Goal: Information Seeking & Learning: Learn about a topic

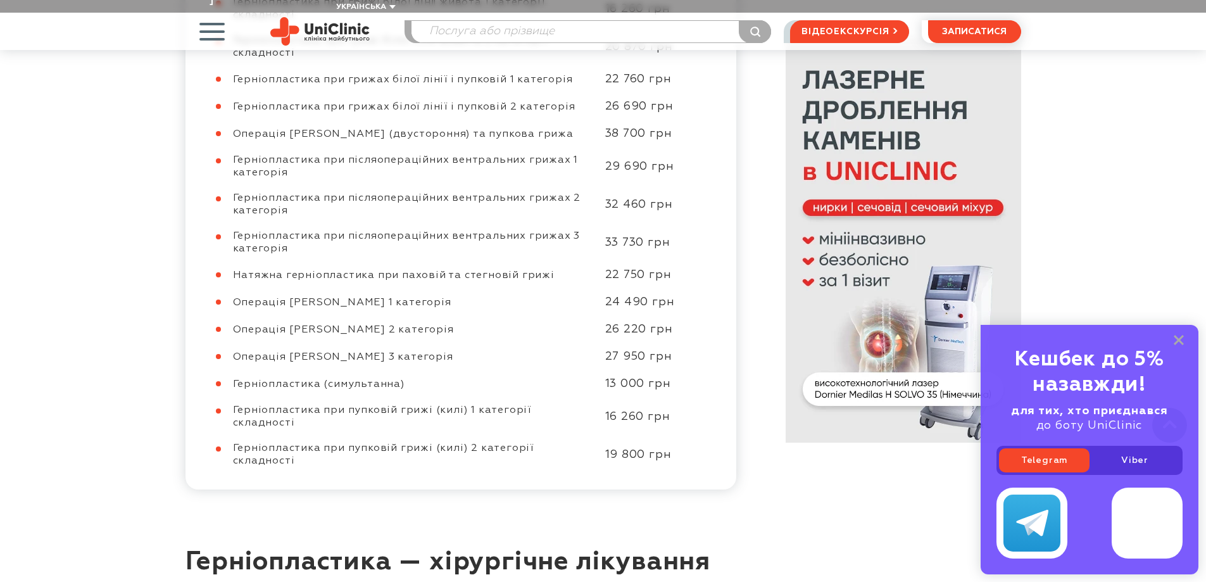
scroll to position [1583, 0]
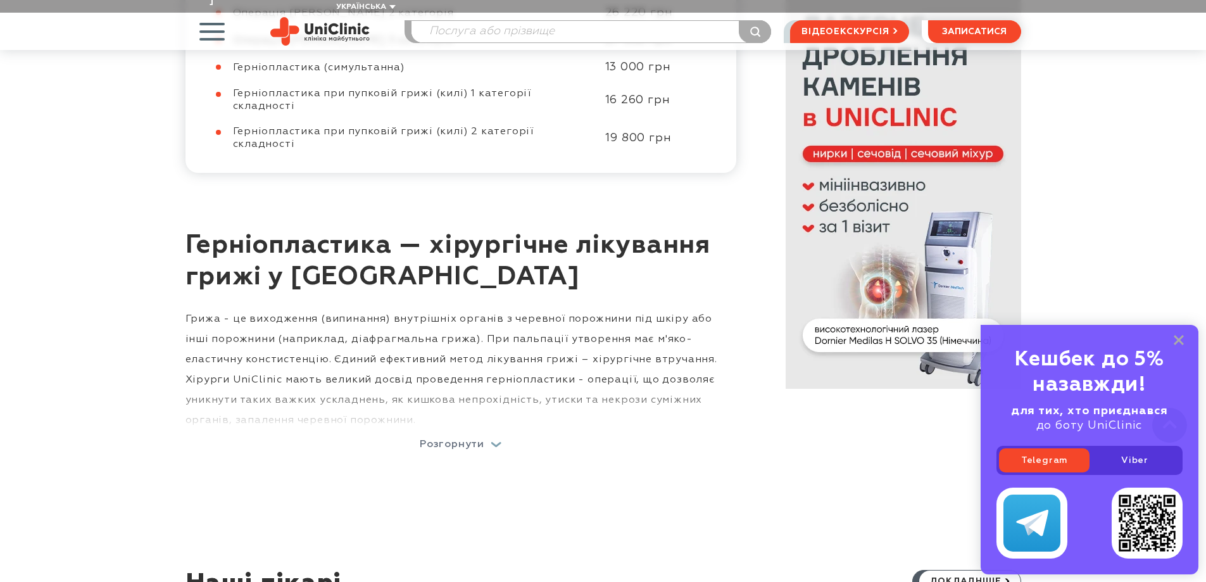
click at [473, 439] on p "Розгорнути" at bounding box center [452, 444] width 65 height 10
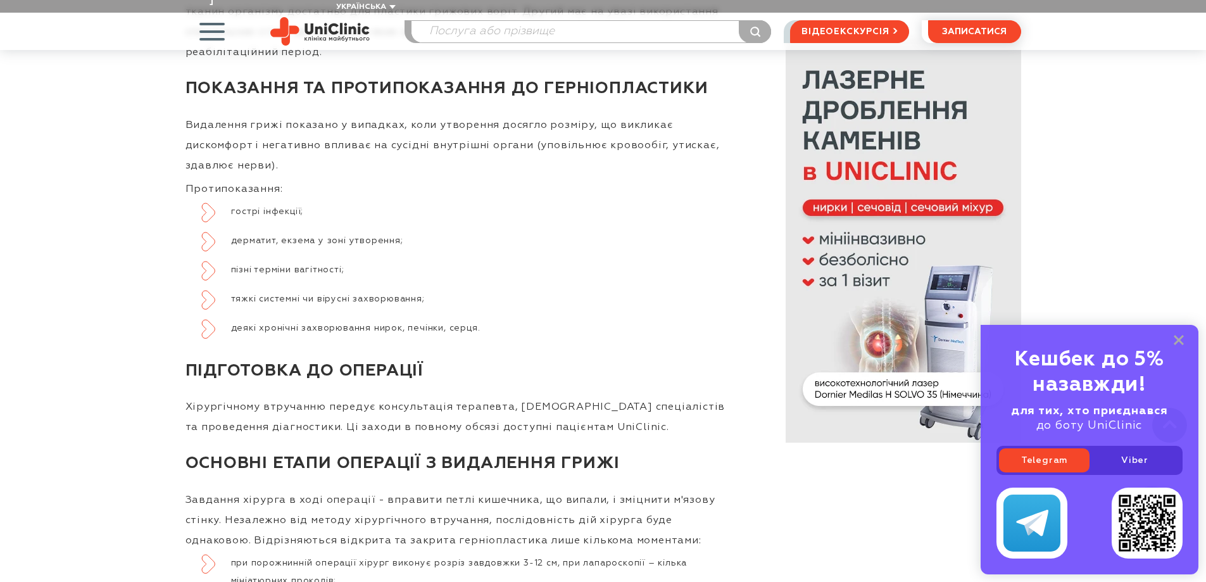
scroll to position [3102, 0]
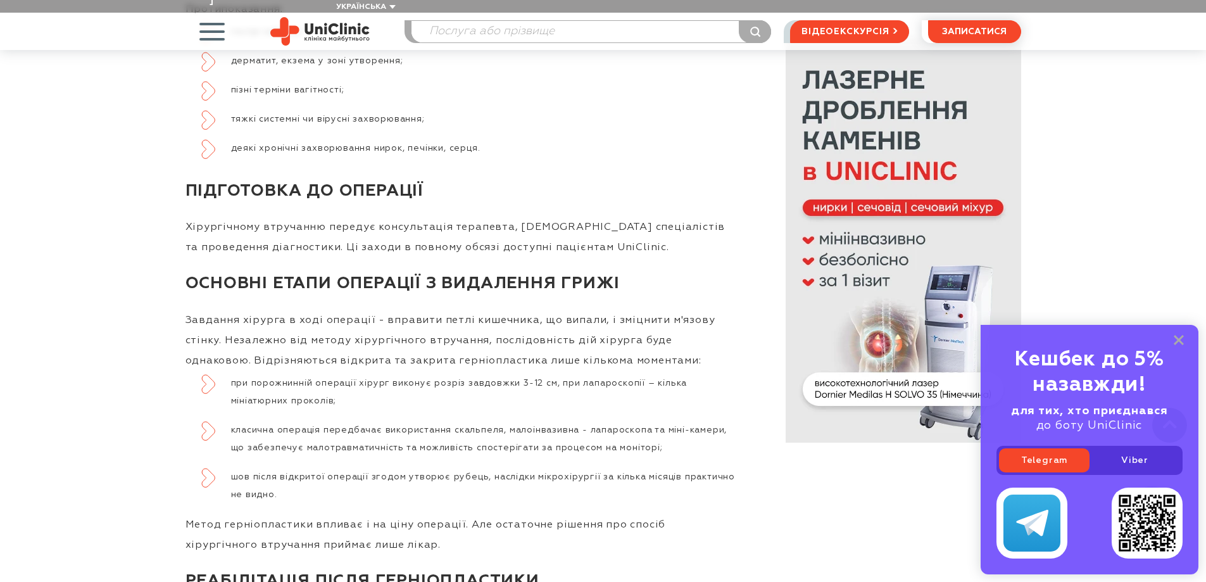
scroll to position [3038, 0]
